Goal: Task Accomplishment & Management: Complete application form

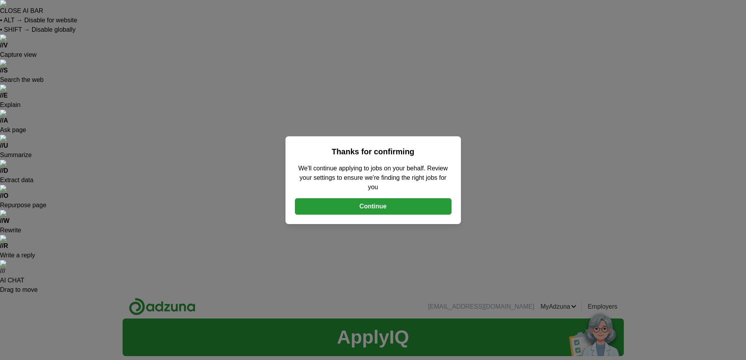
click at [354, 205] on button "Continue" at bounding box center [373, 206] width 157 height 16
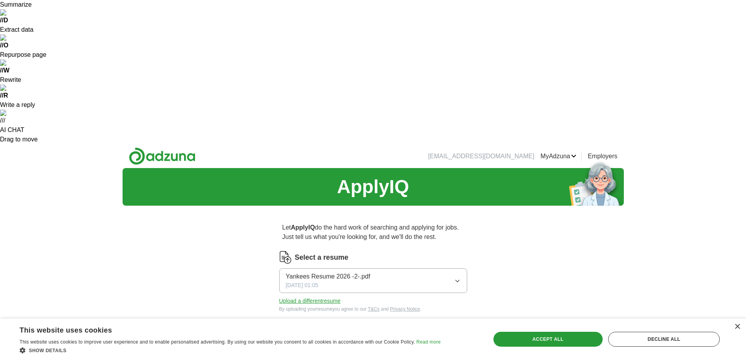
scroll to position [196, 0]
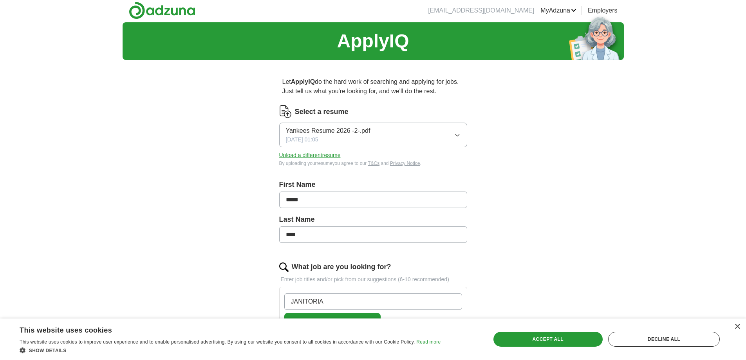
type input "JANITORIAL"
click at [0, 0] on span "×" at bounding box center [0, 0] width 0 height 0
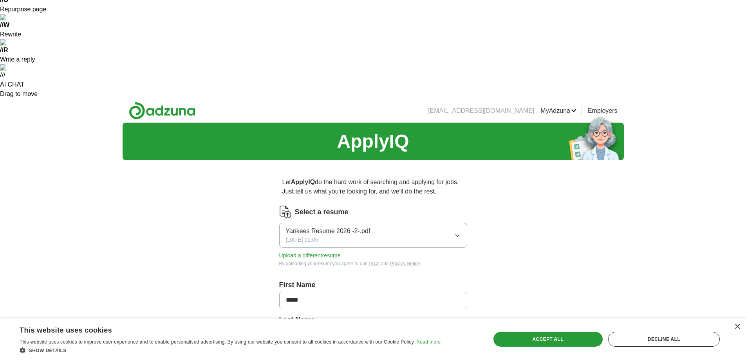
click at [0, 0] on span "×" at bounding box center [0, 0] width 0 height 0
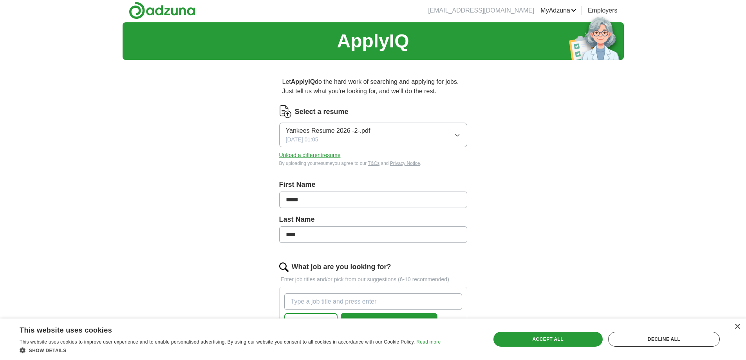
click at [299, 293] on input "What job are you looking for?" at bounding box center [373, 301] width 178 height 16
type input "j"
type input "Janitorial"
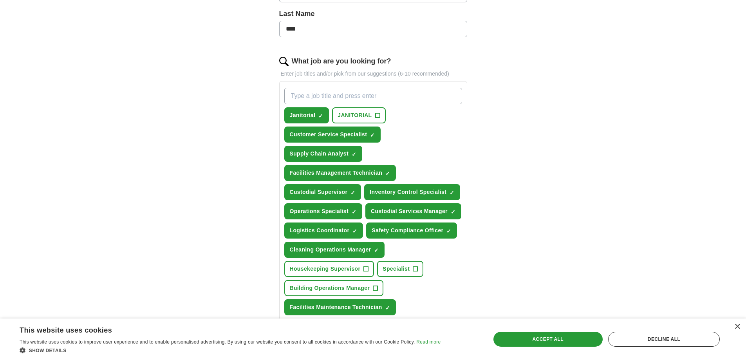
scroll to position [470, 0]
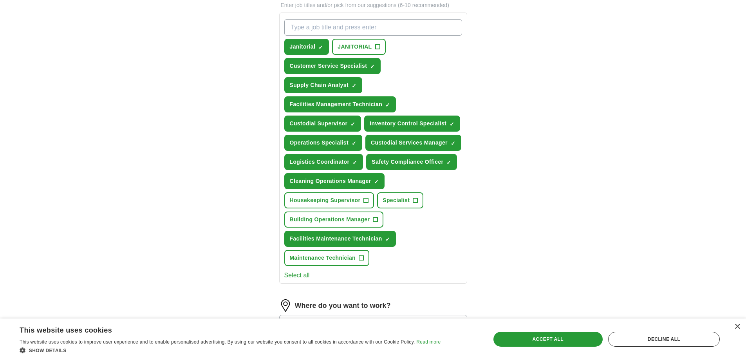
click at [336, 344] on button "25 mile radius" at bounding box center [373, 352] width 188 height 16
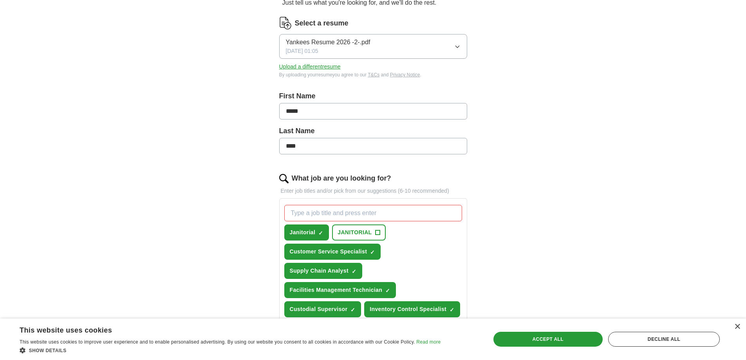
scroll to position [431, 0]
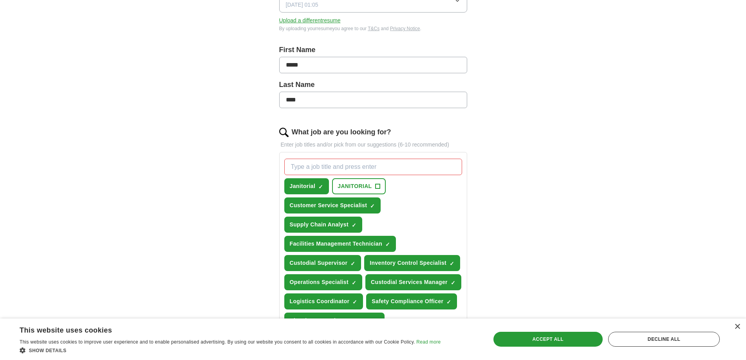
click at [0, 0] on span "×" at bounding box center [0, 0] width 0 height 0
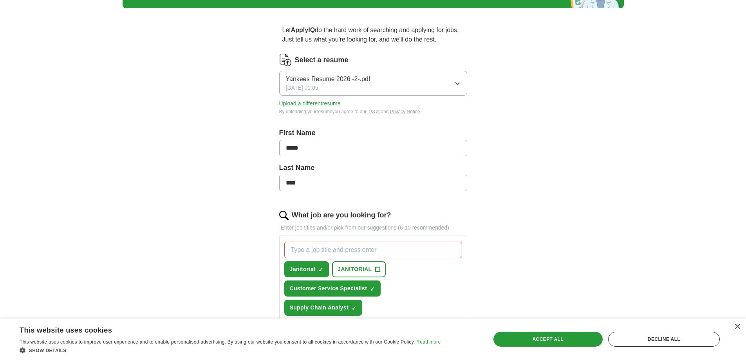
scroll to position [313, 0]
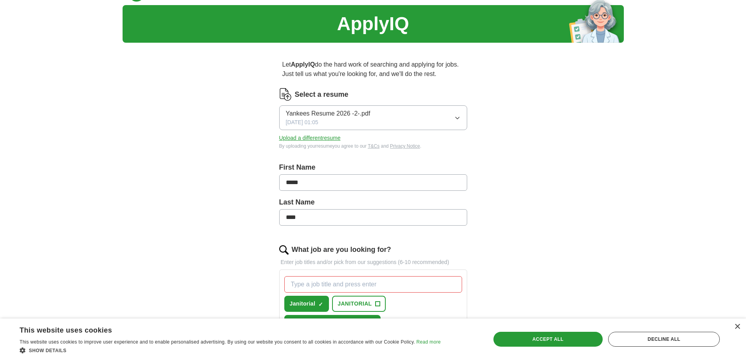
click at [0, 0] on span "×" at bounding box center [0, 0] width 0 height 0
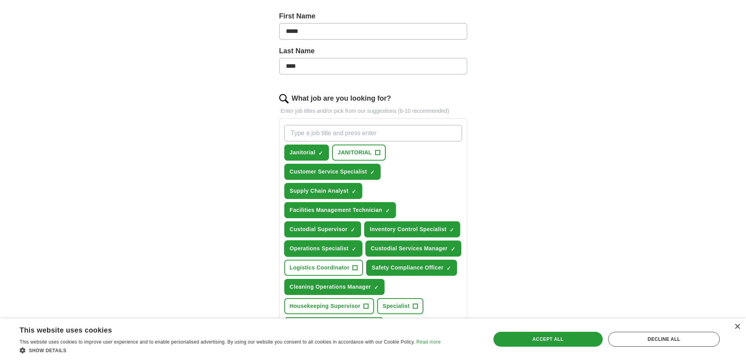
scroll to position [470, 0]
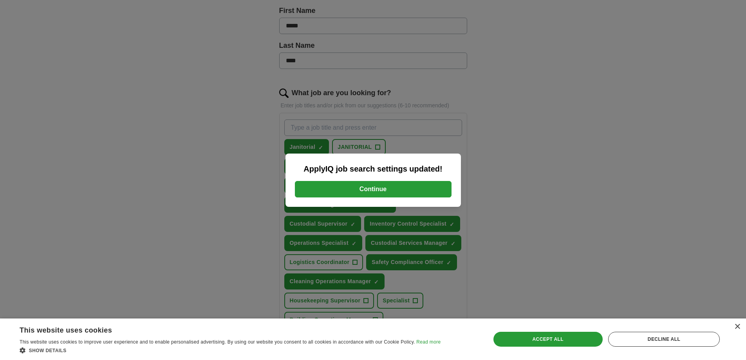
click at [350, 185] on button "Continue" at bounding box center [373, 189] width 157 height 16
